Goal: Transaction & Acquisition: Book appointment/travel/reservation

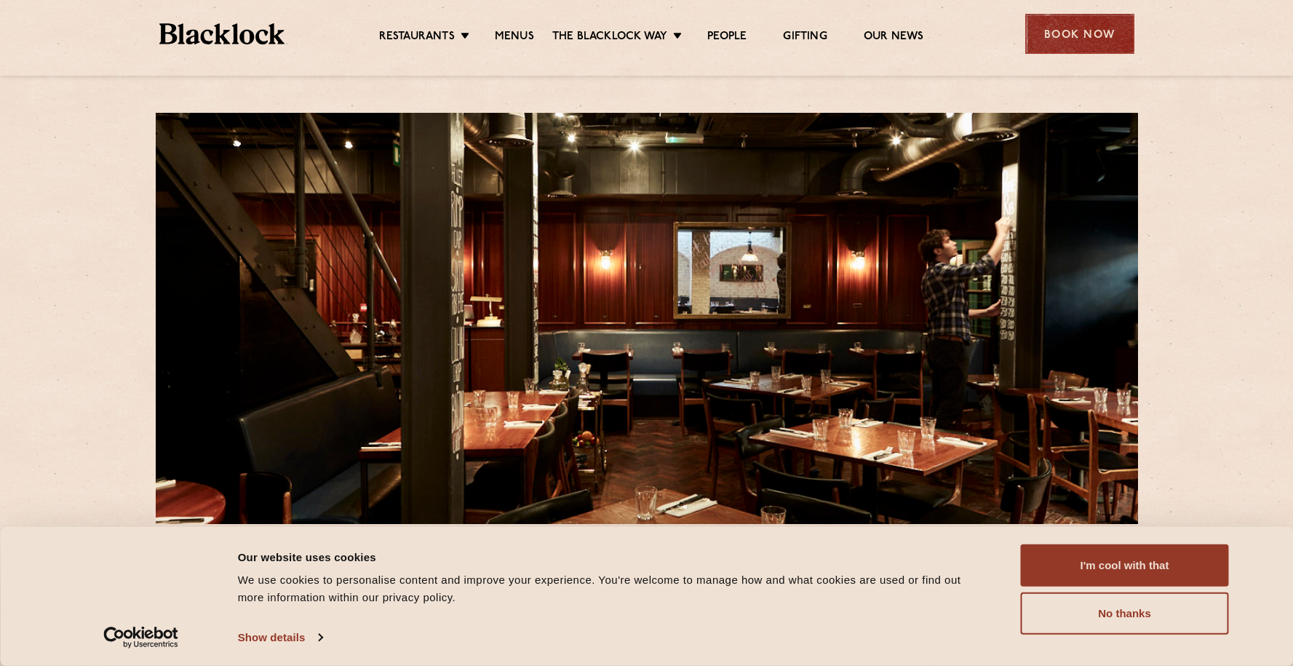
click at [1094, 29] on div "Book Now" at bounding box center [1079, 34] width 109 height 40
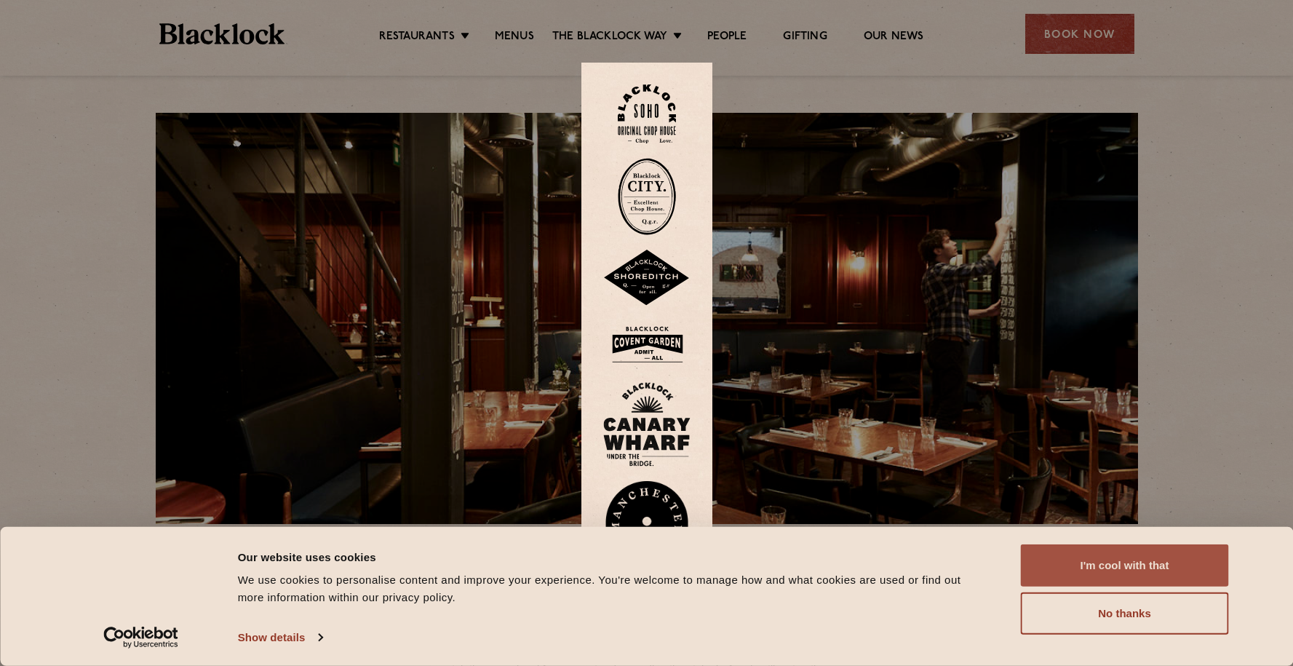
click at [1074, 576] on button "I'm cool with that" at bounding box center [1125, 565] width 208 height 42
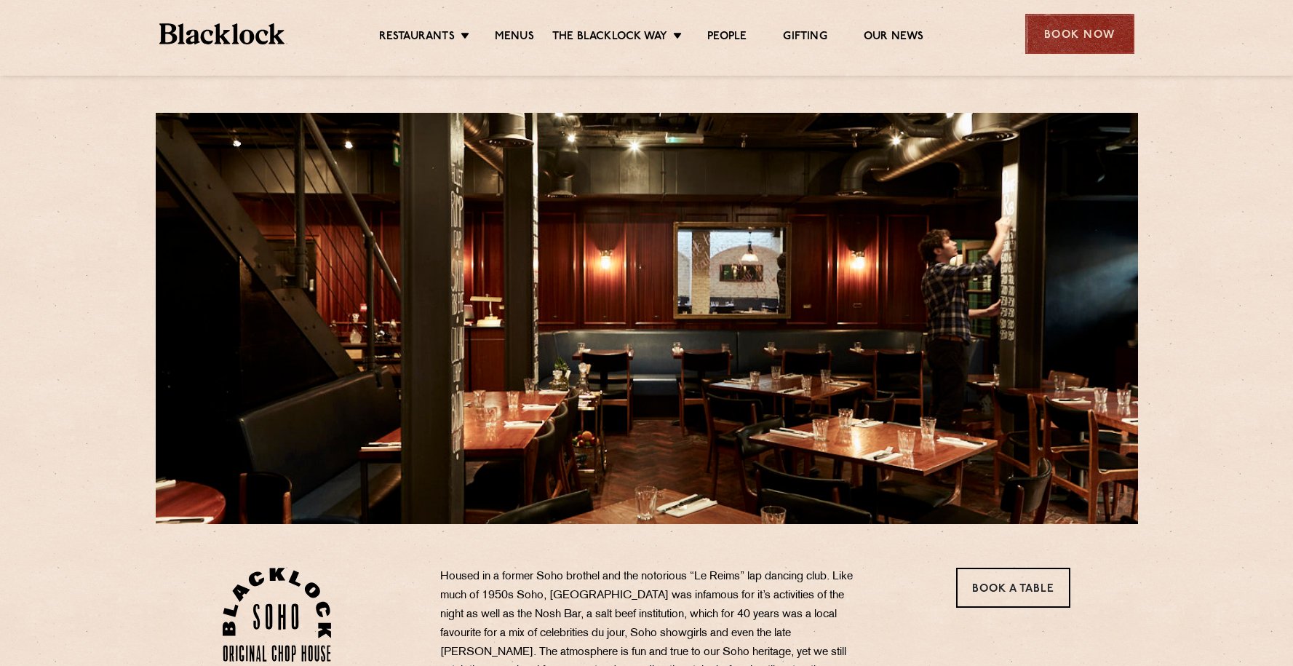
click at [1081, 25] on div "Book Now" at bounding box center [1079, 34] width 109 height 40
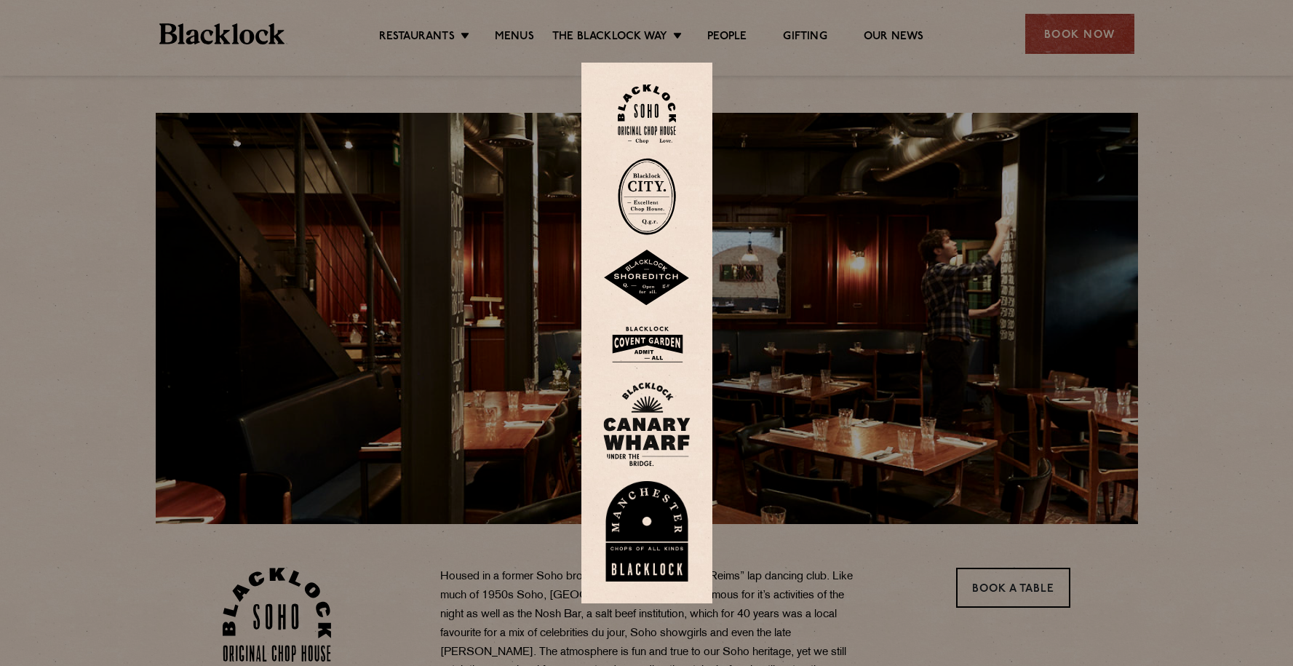
click at [672, 123] on img at bounding box center [647, 113] width 58 height 59
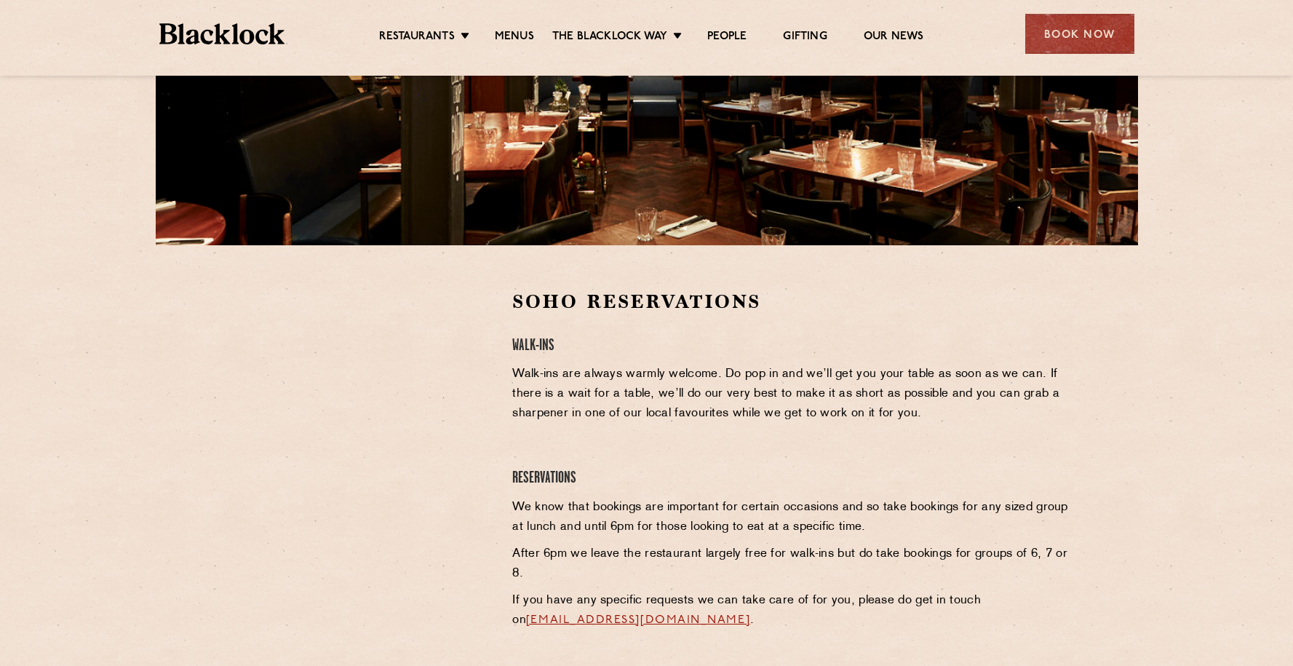
scroll to position [296, 0]
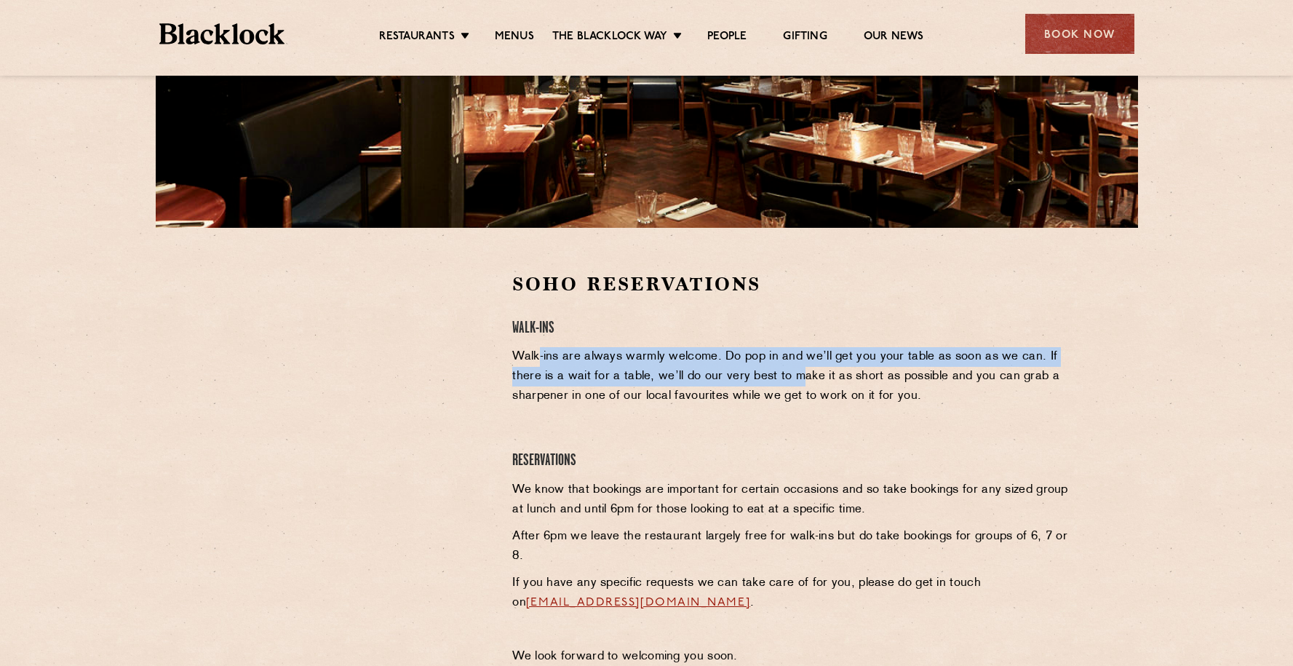
drag, startPoint x: 646, startPoint y: 367, endPoint x: 802, endPoint y: 376, distance: 156.0
click at [802, 376] on p "Walk-ins are always warmly welcome. Do pop in and we’ll get you your table as s…" at bounding box center [791, 376] width 558 height 59
click at [802, 375] on p "Walk-ins are always warmly welcome. Do pop in and we’ll get you your table as s…" at bounding box center [791, 376] width 558 height 59
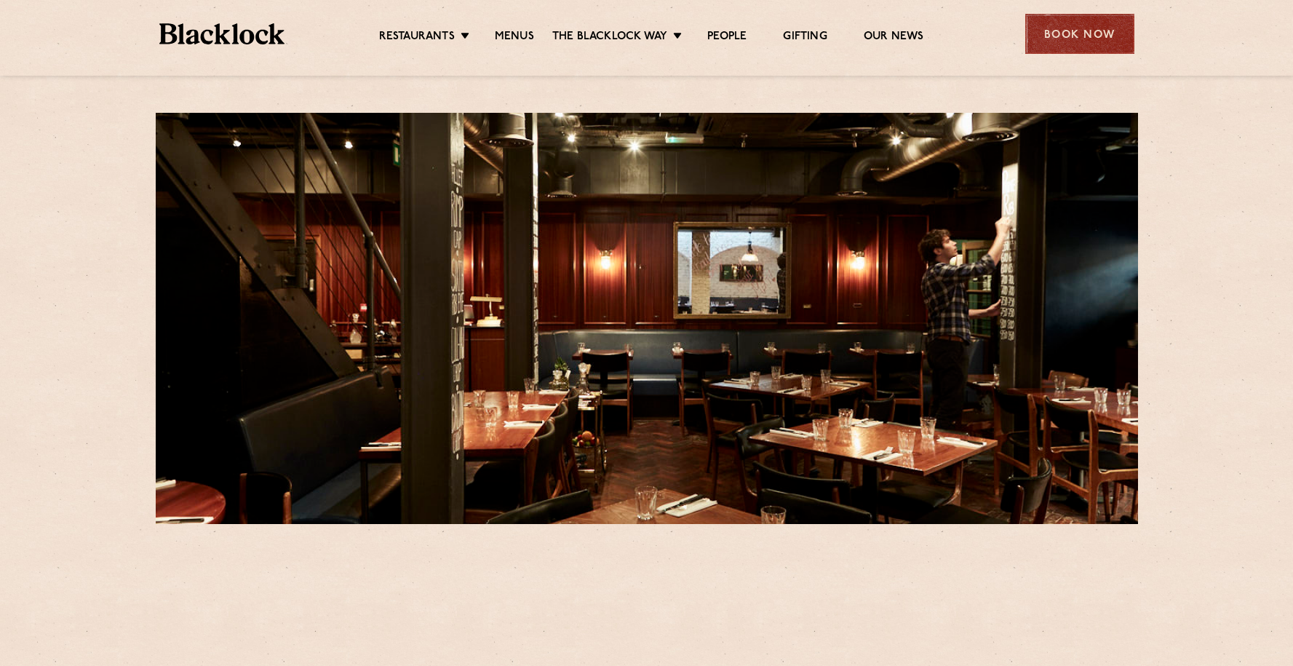
click at [1080, 32] on div "Book Now" at bounding box center [1079, 34] width 109 height 40
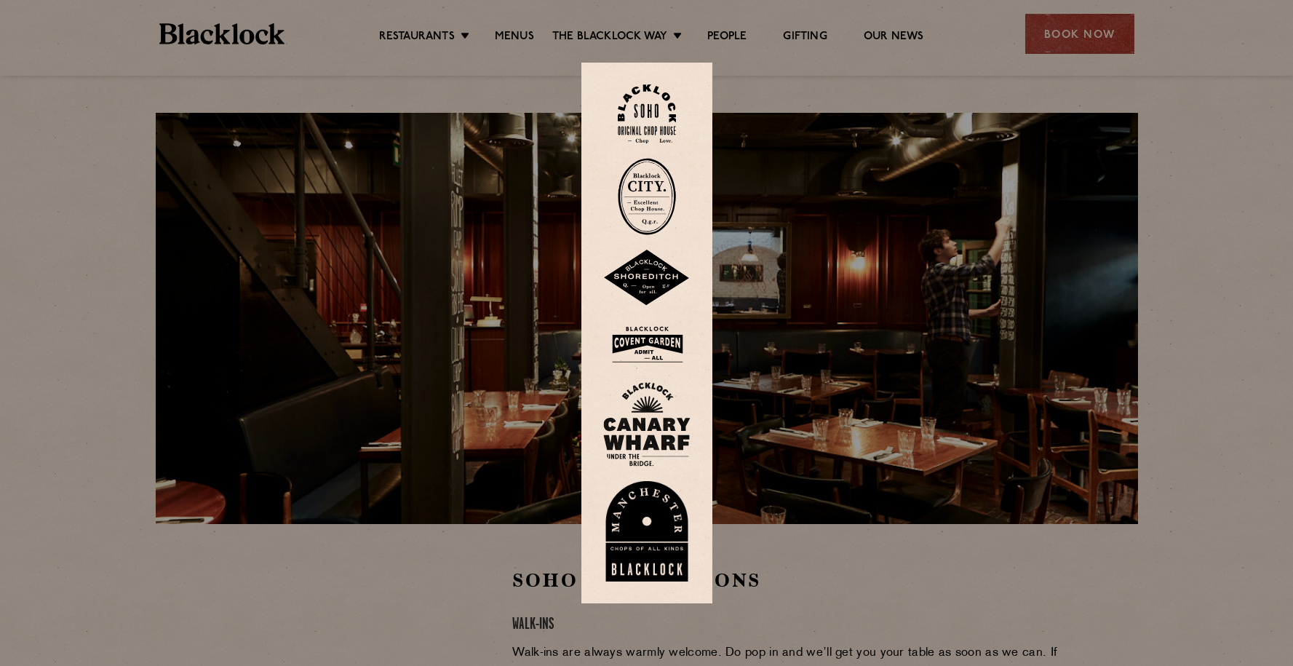
click at [648, 113] on img at bounding box center [647, 113] width 58 height 59
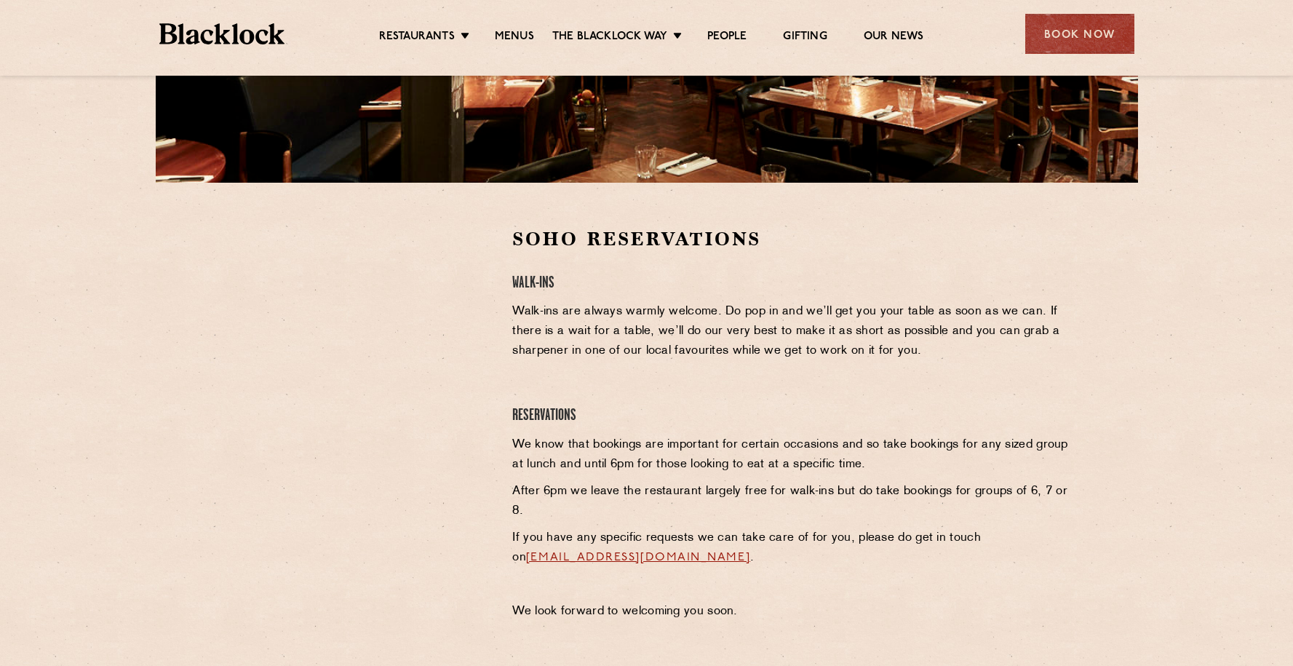
scroll to position [402, 0]
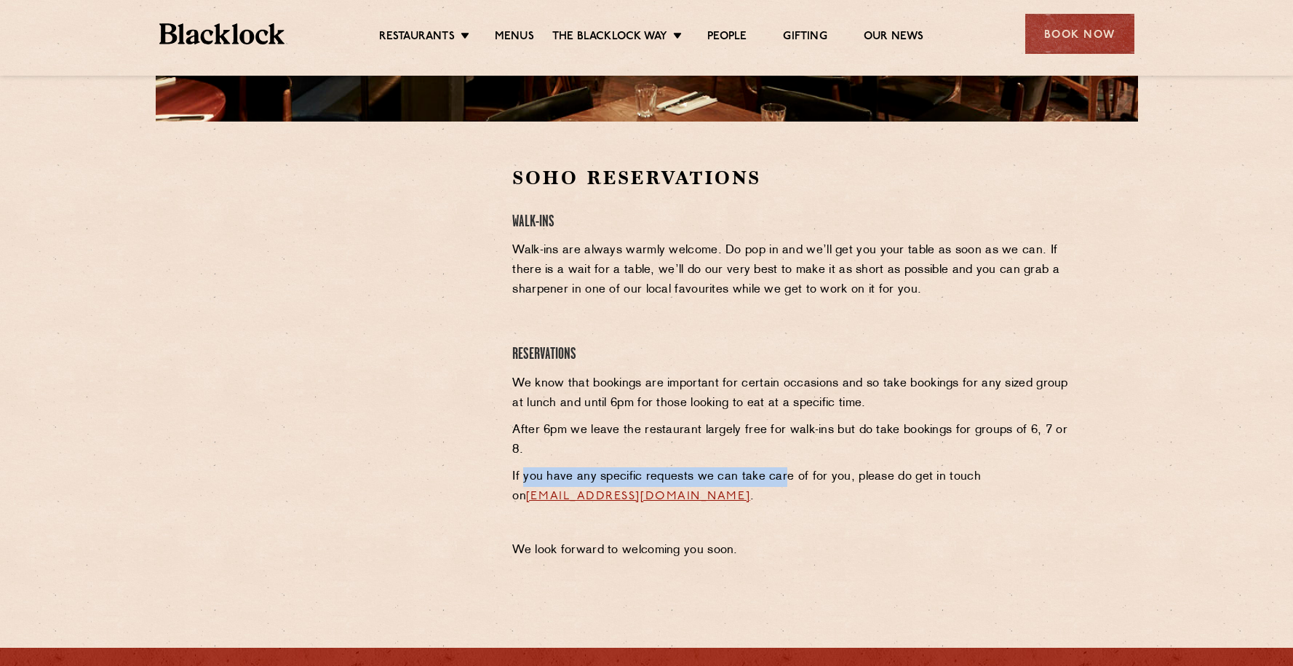
drag, startPoint x: 535, startPoint y: 468, endPoint x: 832, endPoint y: 472, distance: 297.6
click at [783, 473] on p "If you have any specific requests we can take care of for you, please do get in…" at bounding box center [791, 486] width 558 height 39
click at [832, 472] on p "If you have any specific requests we can take care of for you, please do get in…" at bounding box center [791, 486] width 558 height 39
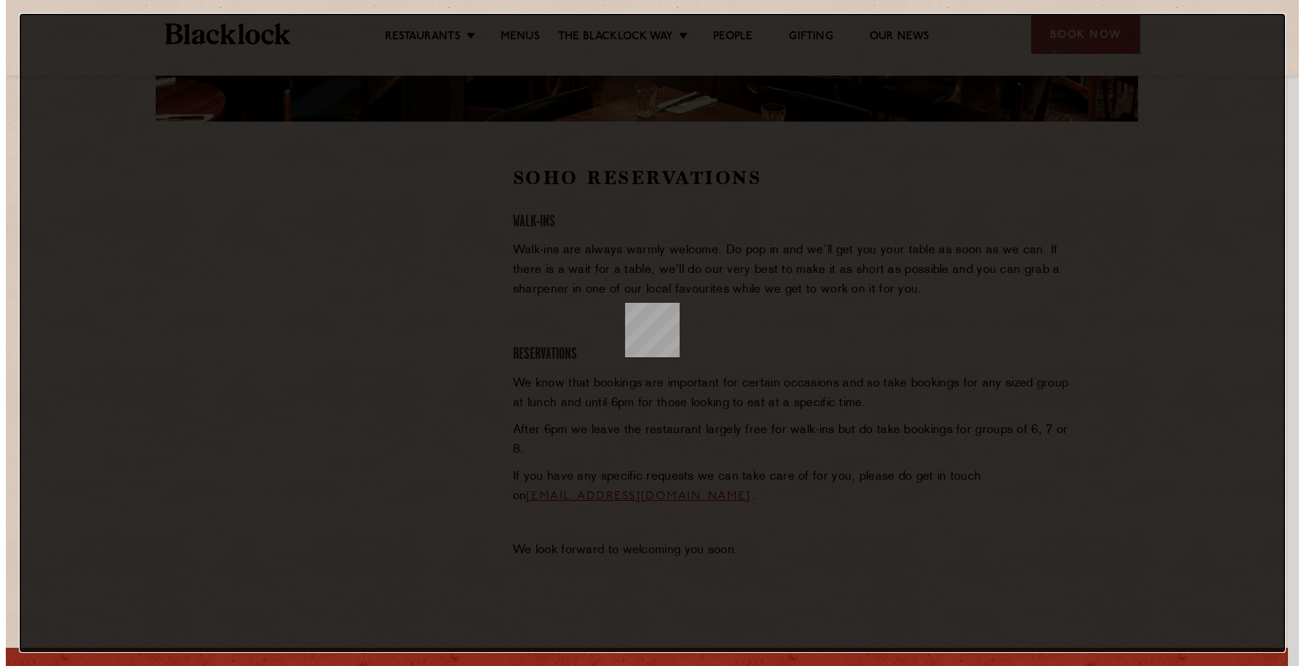
scroll to position [0, 0]
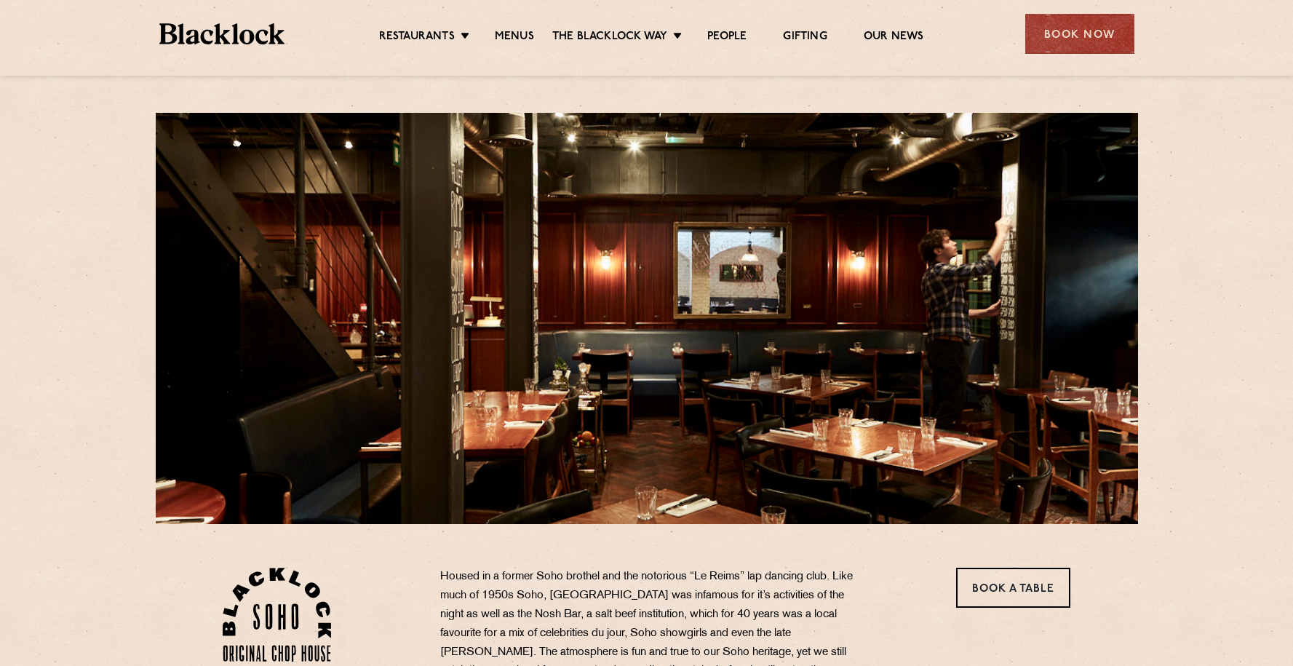
click at [1084, 33] on div "Book Now" at bounding box center [1079, 34] width 109 height 40
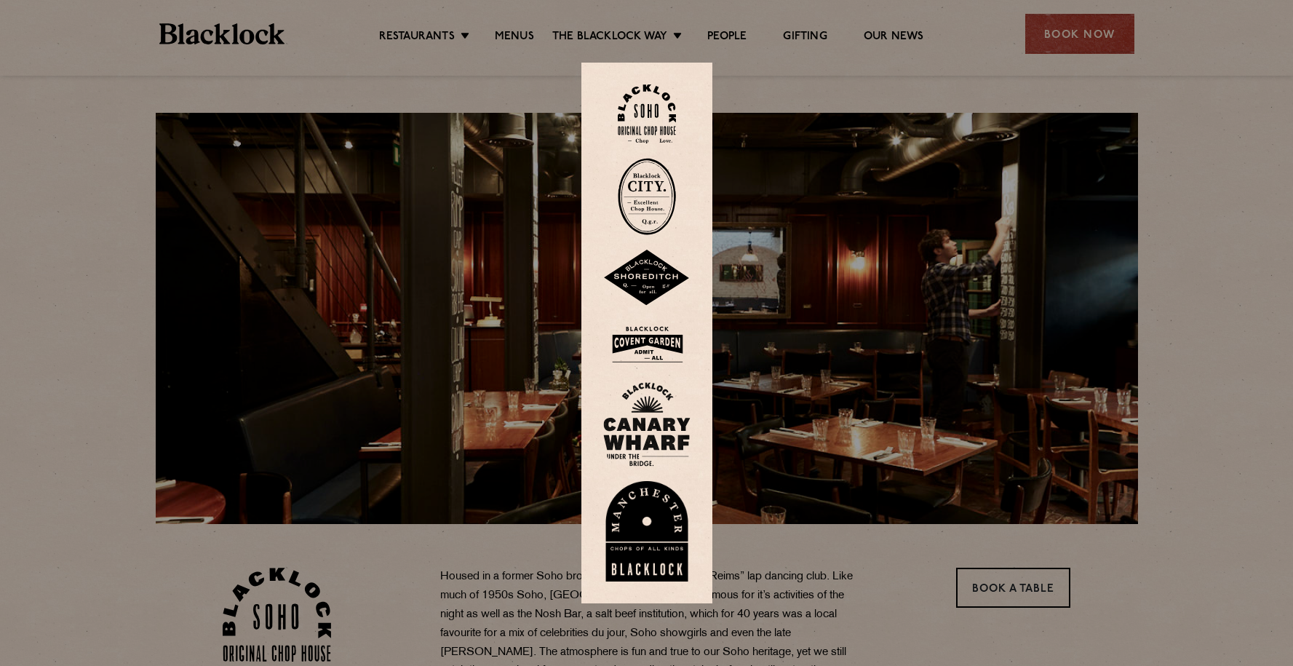
click at [669, 120] on img at bounding box center [647, 113] width 58 height 59
